Goal: Book appointment/travel/reservation

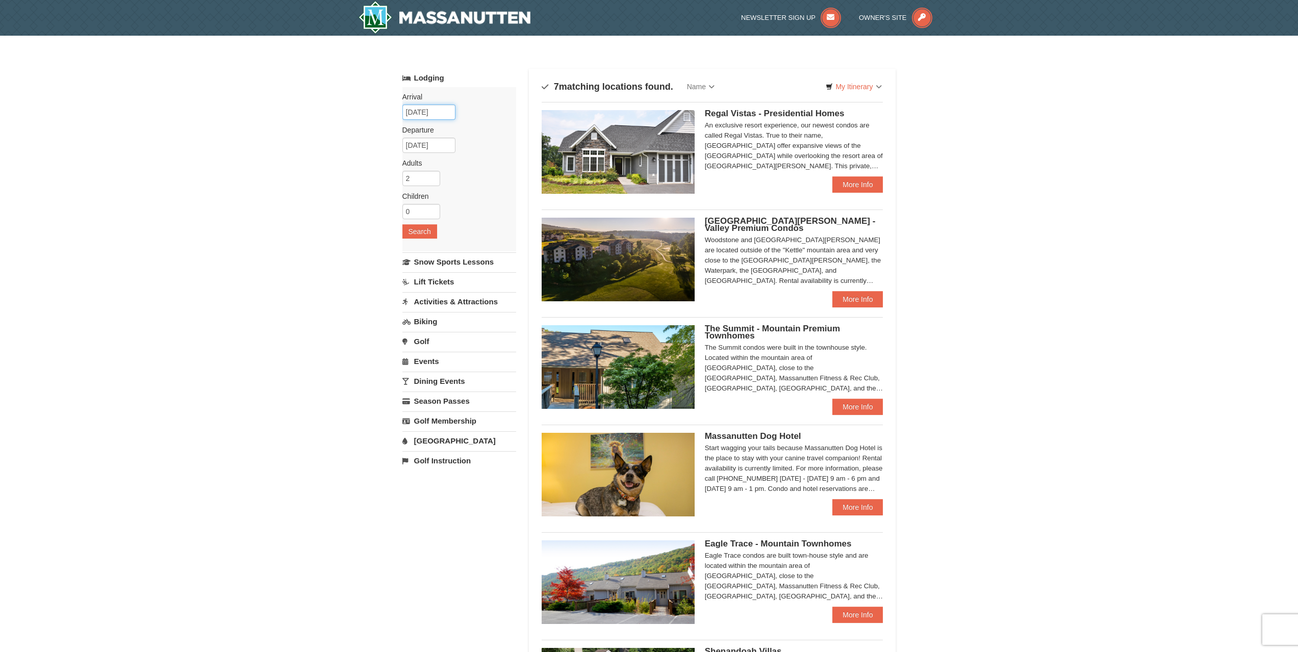
click at [434, 110] on input "09/07/2025" at bounding box center [429, 112] width 53 height 15
click at [529, 131] on span "Next" at bounding box center [529, 131] width 8 height 8
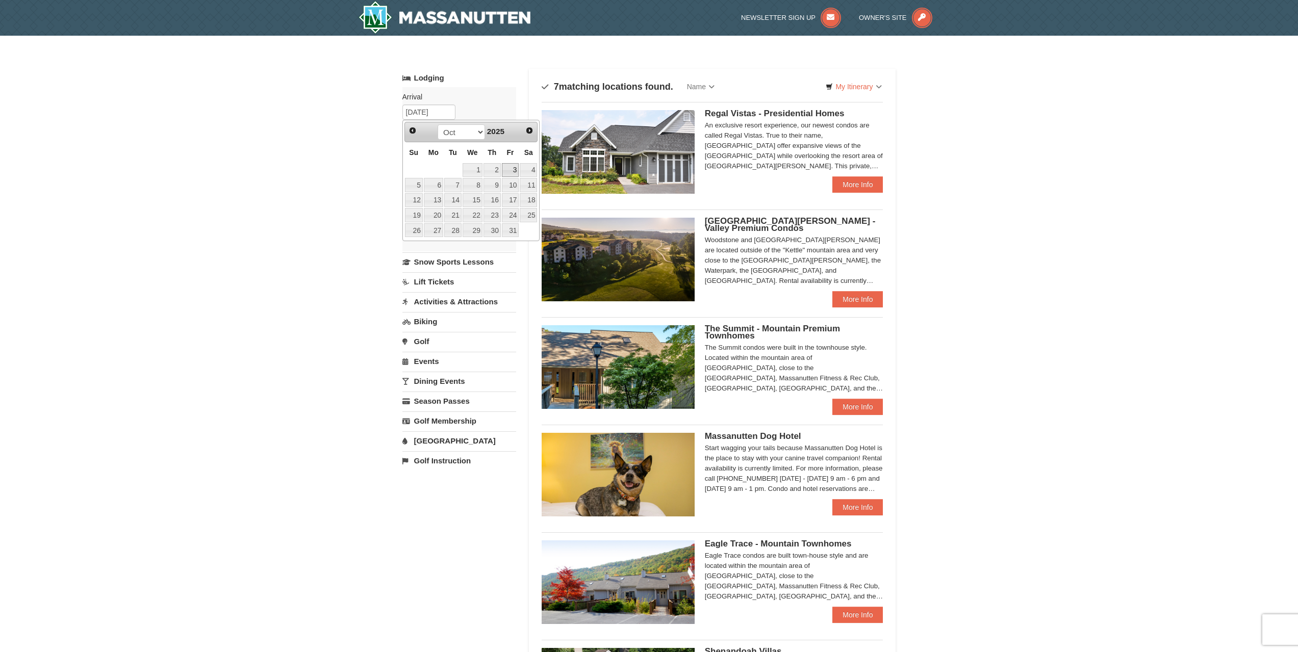
click at [515, 173] on link "3" at bounding box center [510, 170] width 17 height 14
type input "10/03/2025"
type input "[DATE]"
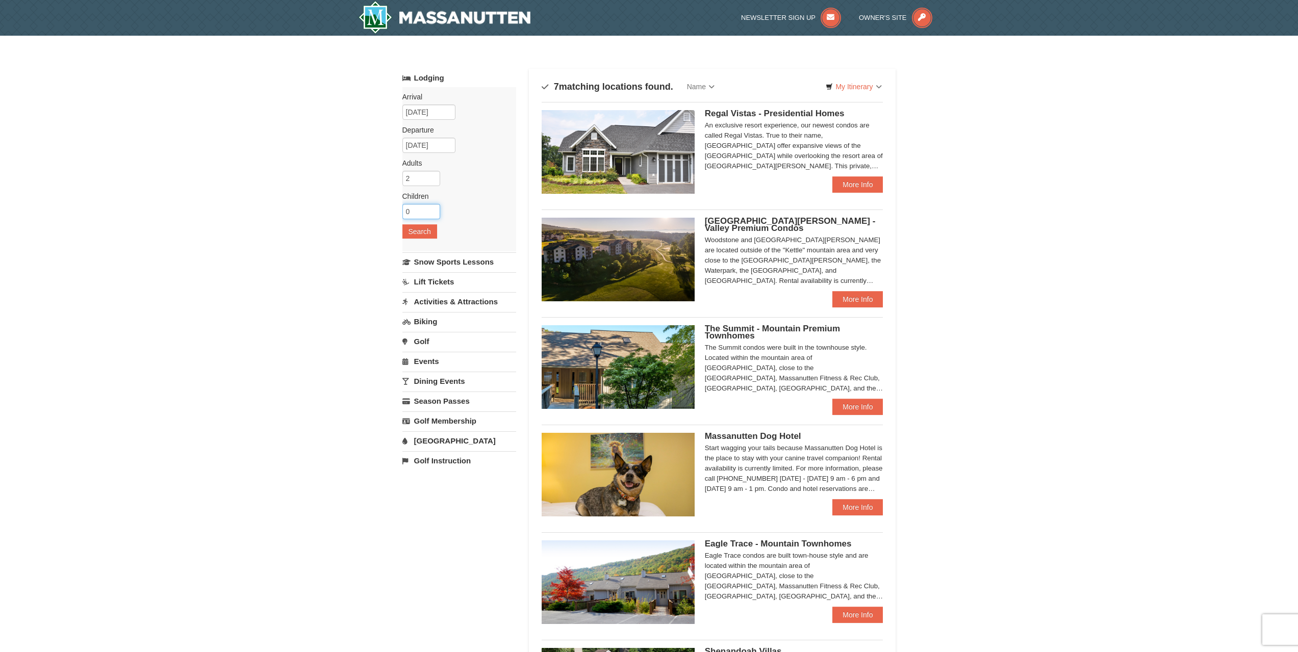
click at [434, 215] on input "0" at bounding box center [422, 211] width 38 height 15
click at [428, 208] on input "0" at bounding box center [422, 211] width 38 height 15
click at [433, 208] on input "1" at bounding box center [422, 211] width 38 height 15
click at [433, 208] on input "2" at bounding box center [422, 211] width 38 height 15
click at [433, 208] on input "3" at bounding box center [422, 211] width 38 height 15
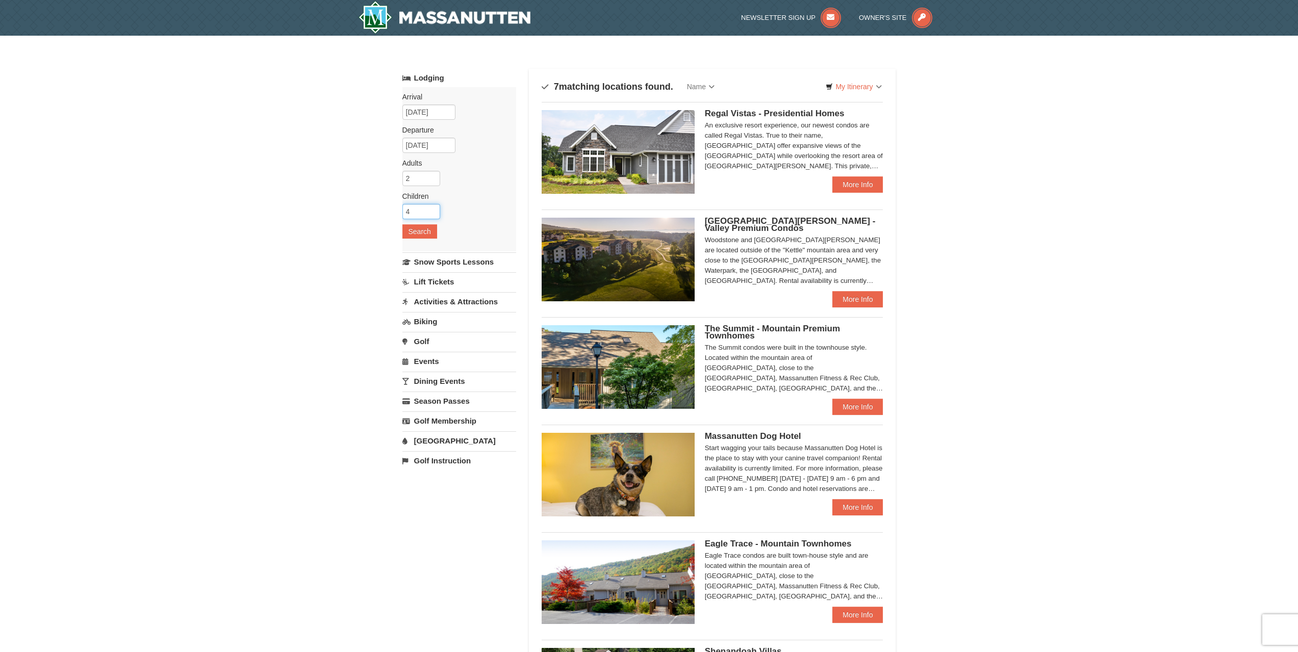
type input "4"
click at [433, 208] on input "4" at bounding box center [422, 211] width 38 height 15
click at [417, 232] on button "Search" at bounding box center [420, 231] width 35 height 14
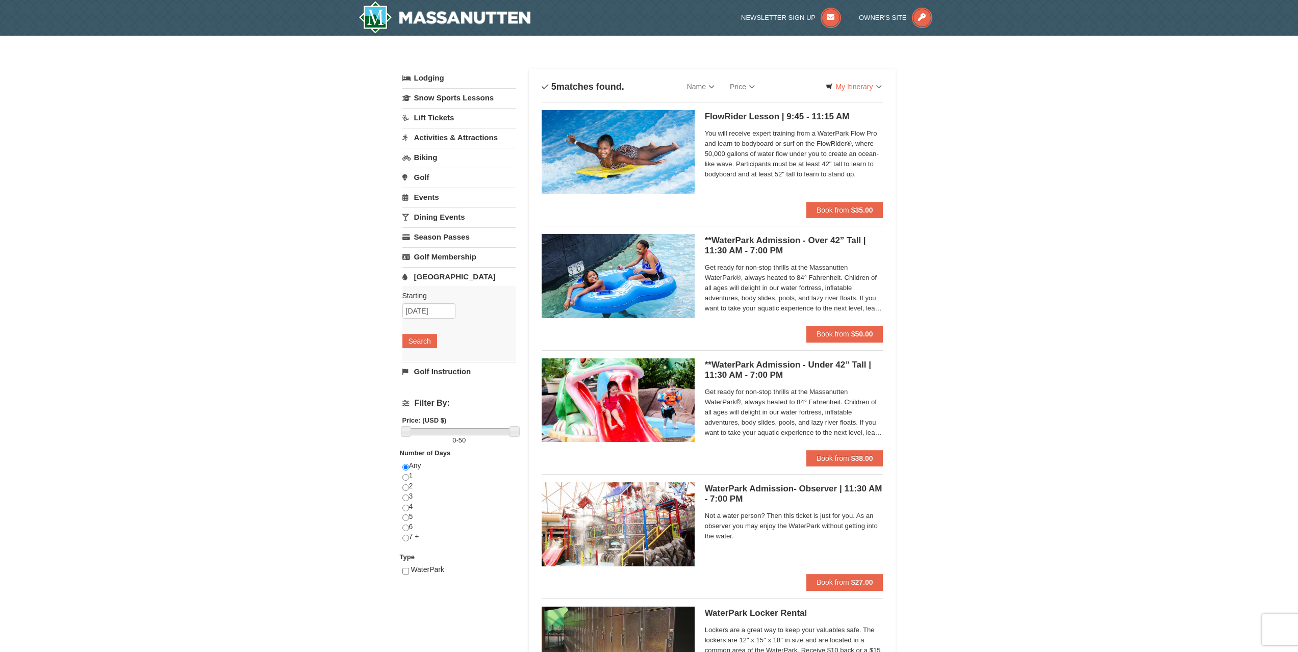
click at [613, 495] on img at bounding box center [618, 525] width 153 height 84
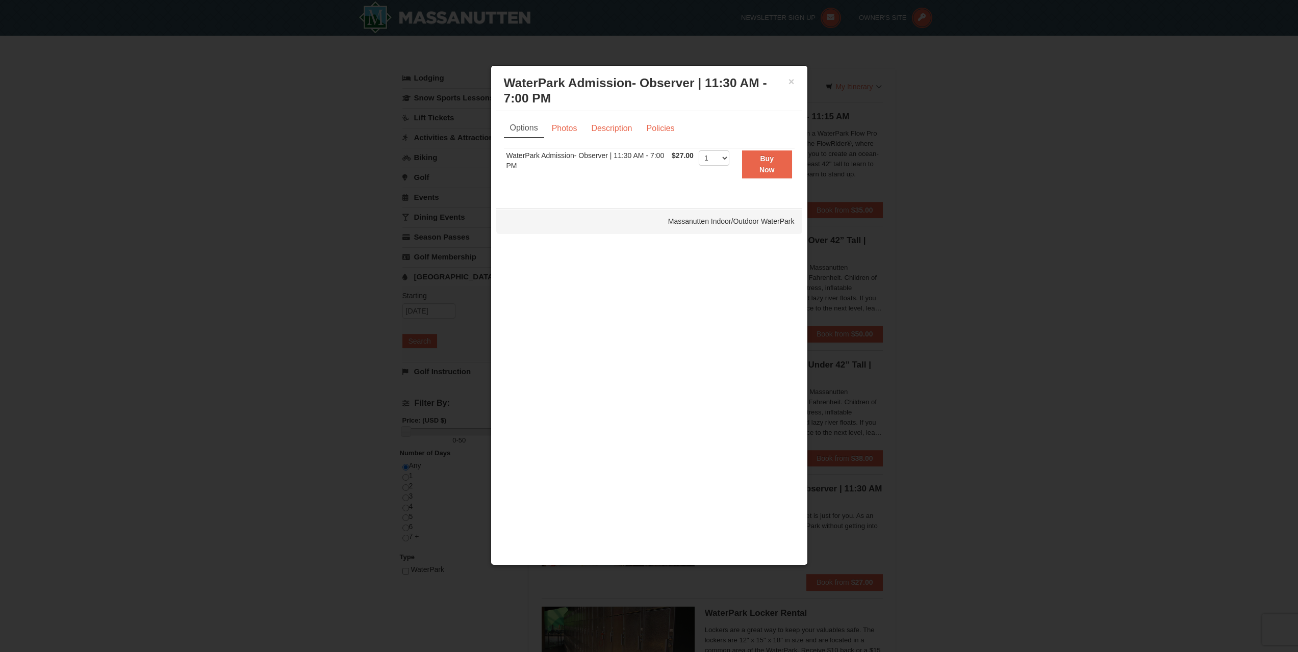
click at [1061, 179] on div at bounding box center [649, 326] width 1298 height 652
